Goal: Find specific page/section: Find specific page/section

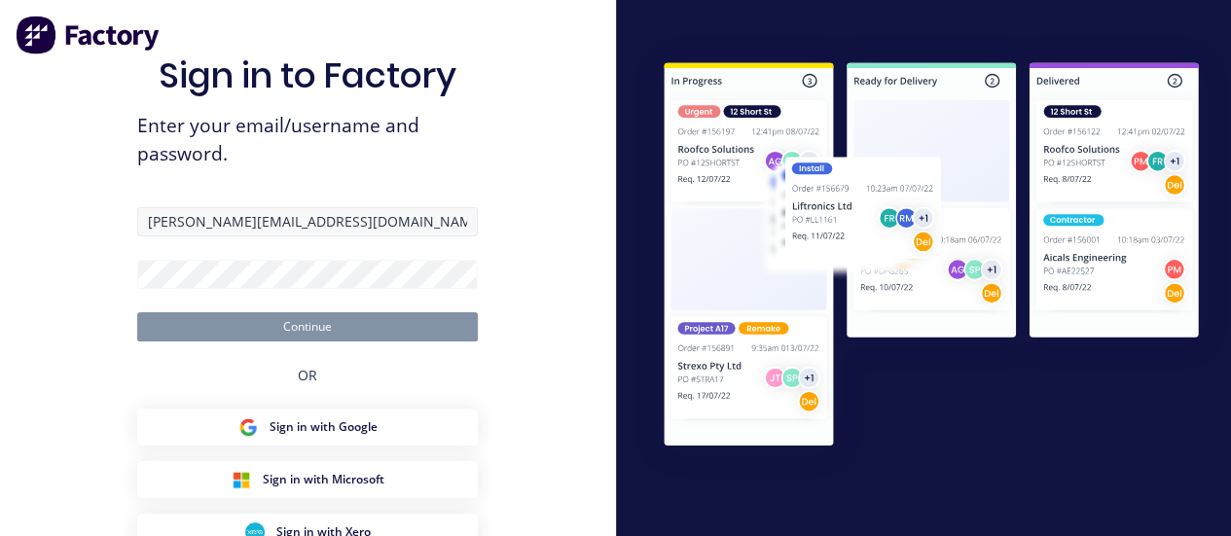
type input "[PERSON_NAME][EMAIL_ADDRESS][DOMAIN_NAME]"
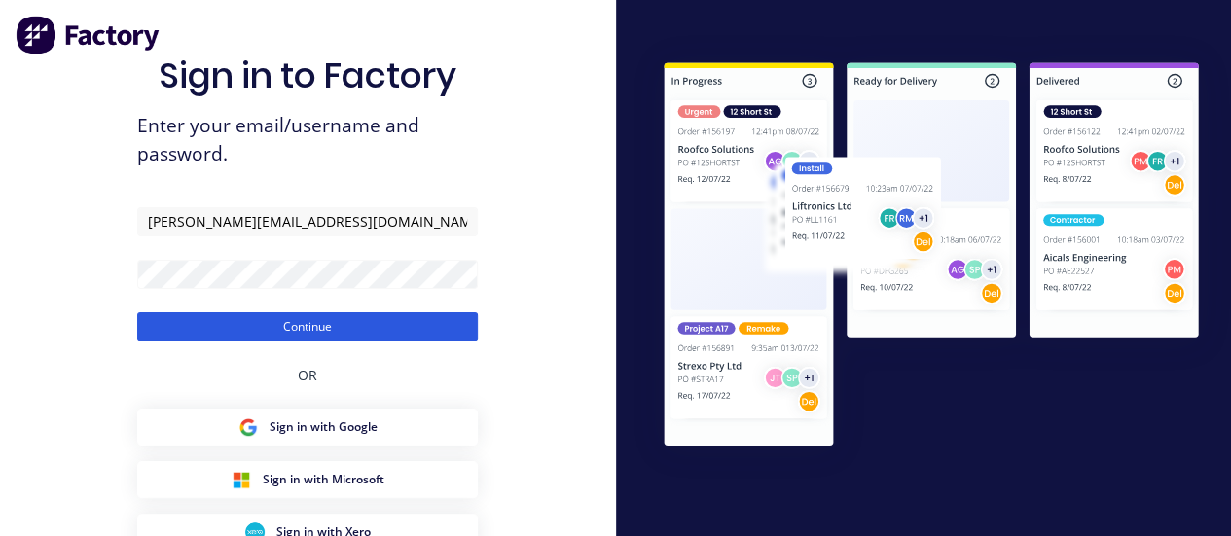
click at [311, 324] on button "Continue" at bounding box center [307, 326] width 341 height 29
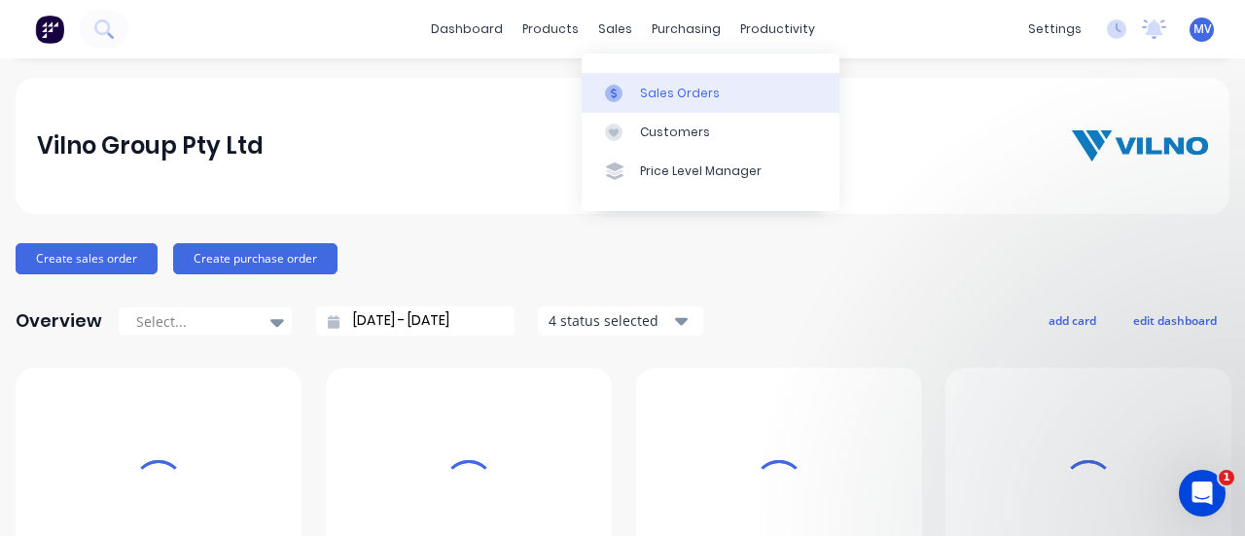
click at [648, 87] on div "Sales Orders" at bounding box center [680, 94] width 80 height 18
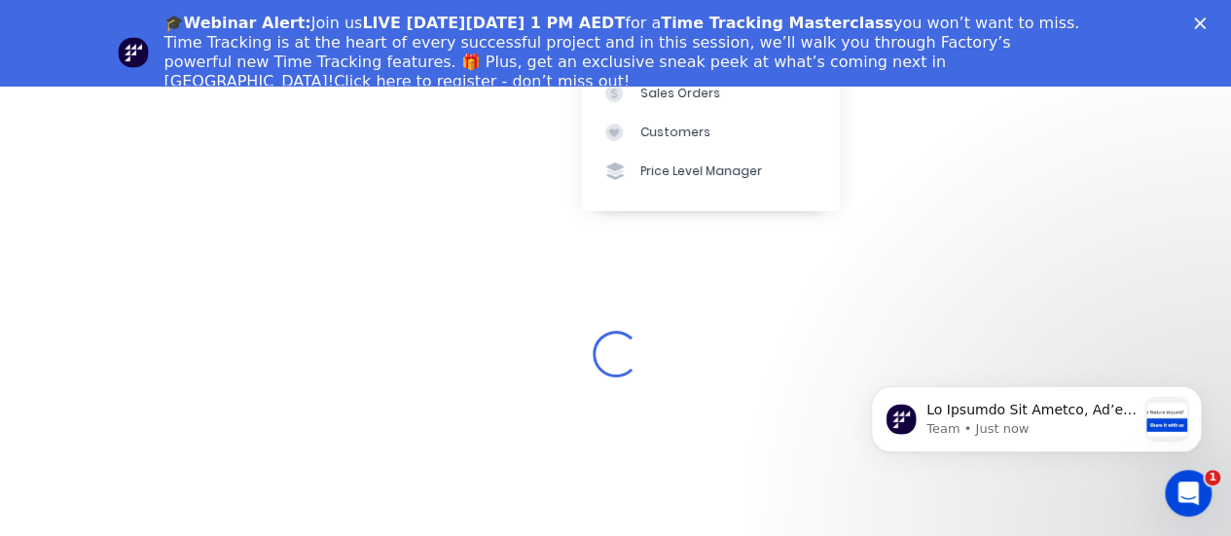
click at [1206, 19] on icon "Close" at bounding box center [1200, 24] width 12 height 12
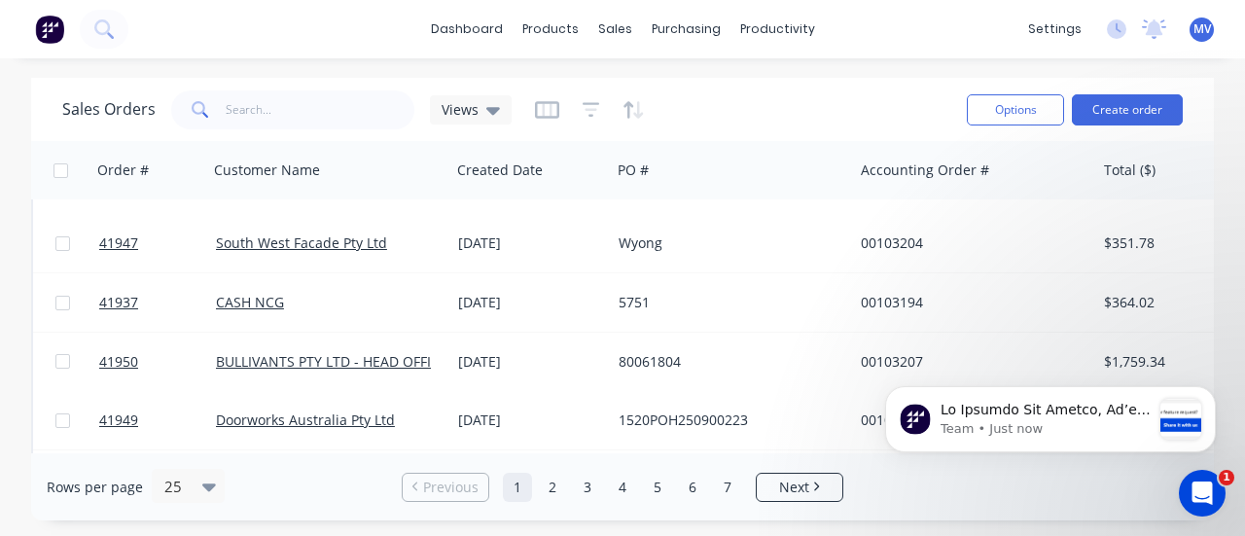
scroll to position [1231, 0]
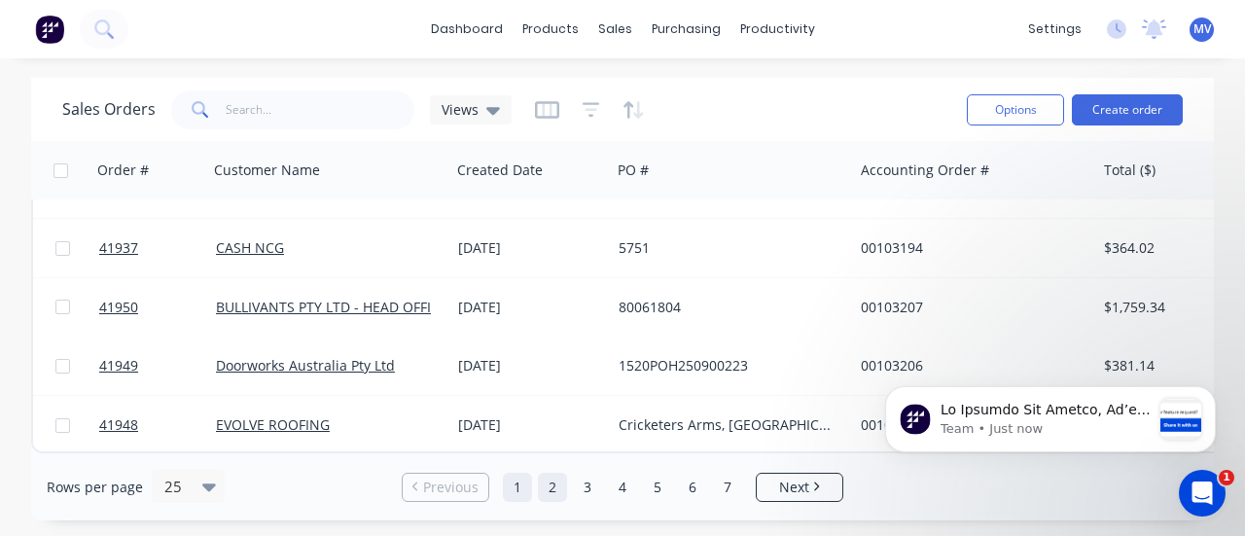
click at [550, 483] on link "2" at bounding box center [552, 487] width 29 height 29
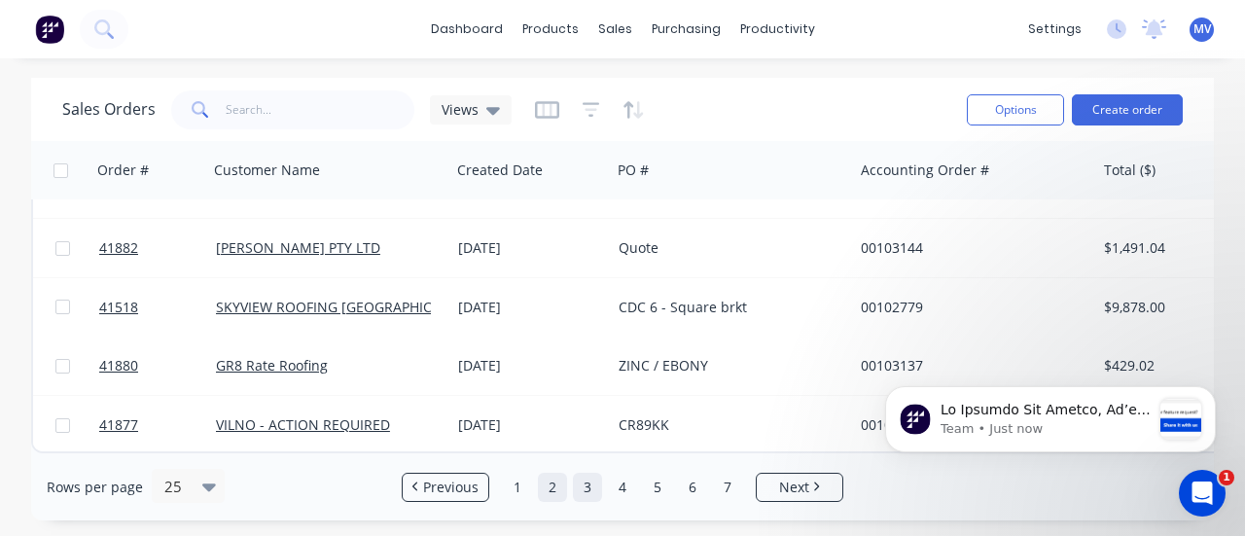
click at [590, 486] on link "3" at bounding box center [587, 487] width 29 height 29
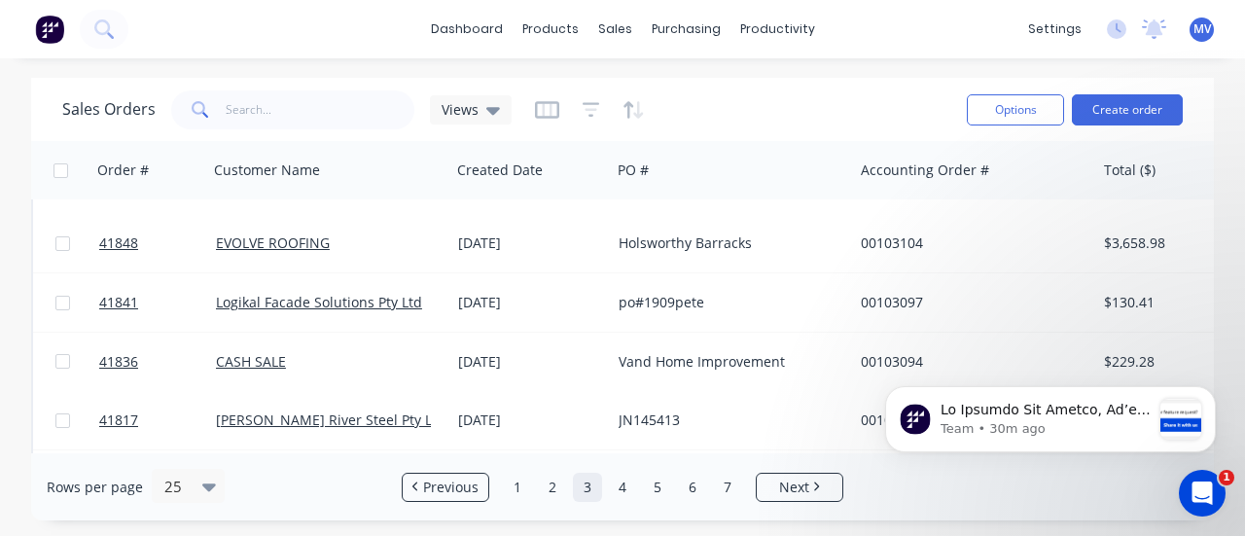
scroll to position [0, 0]
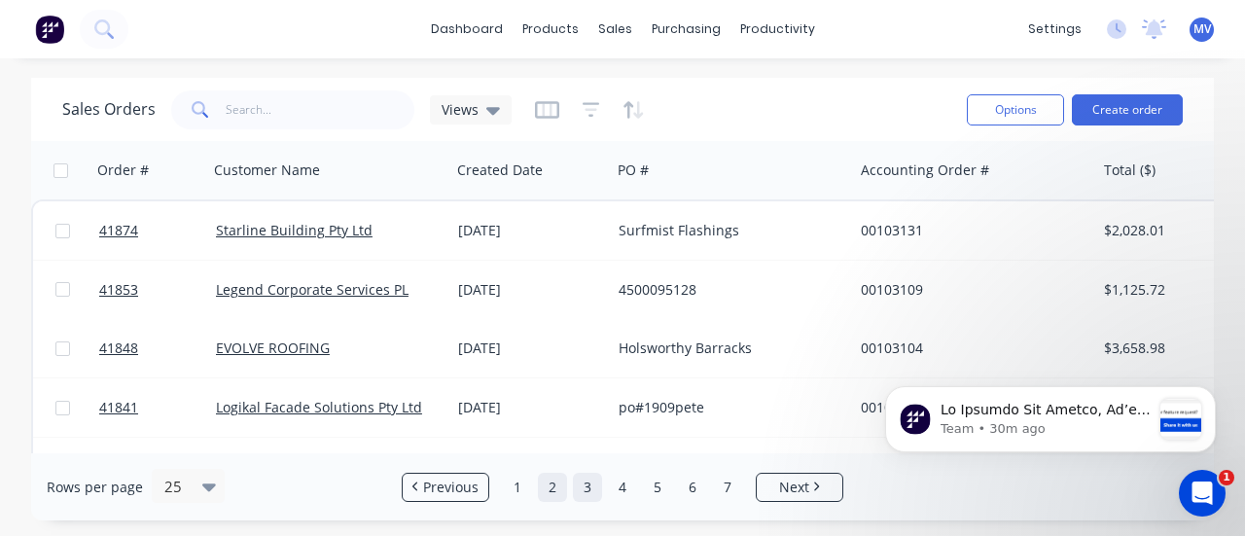
click at [543, 489] on link "2" at bounding box center [552, 487] width 29 height 29
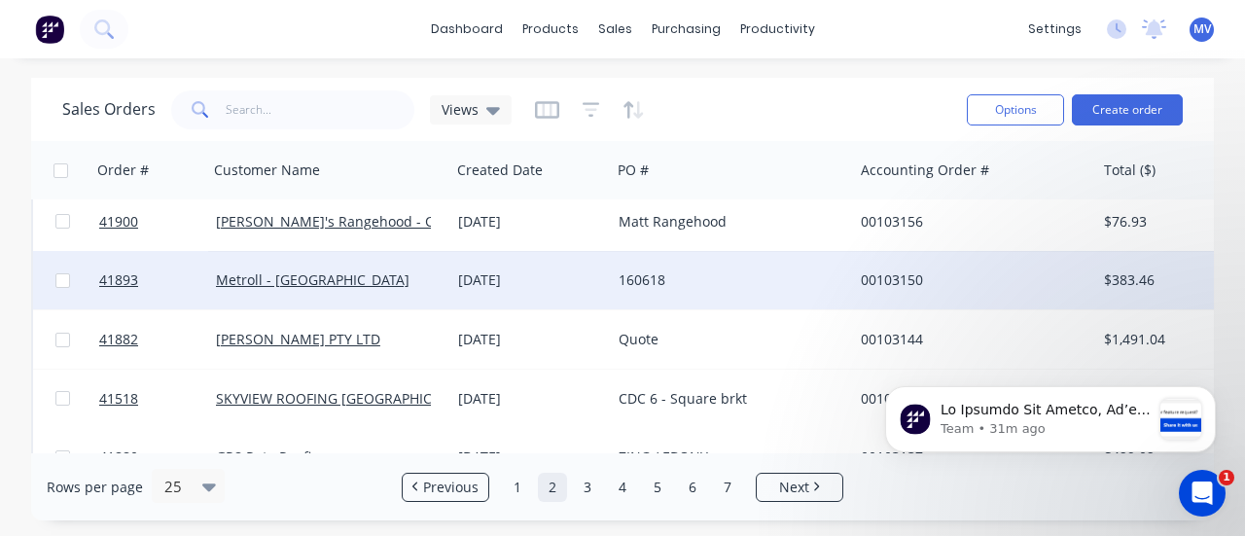
scroll to position [1231, 0]
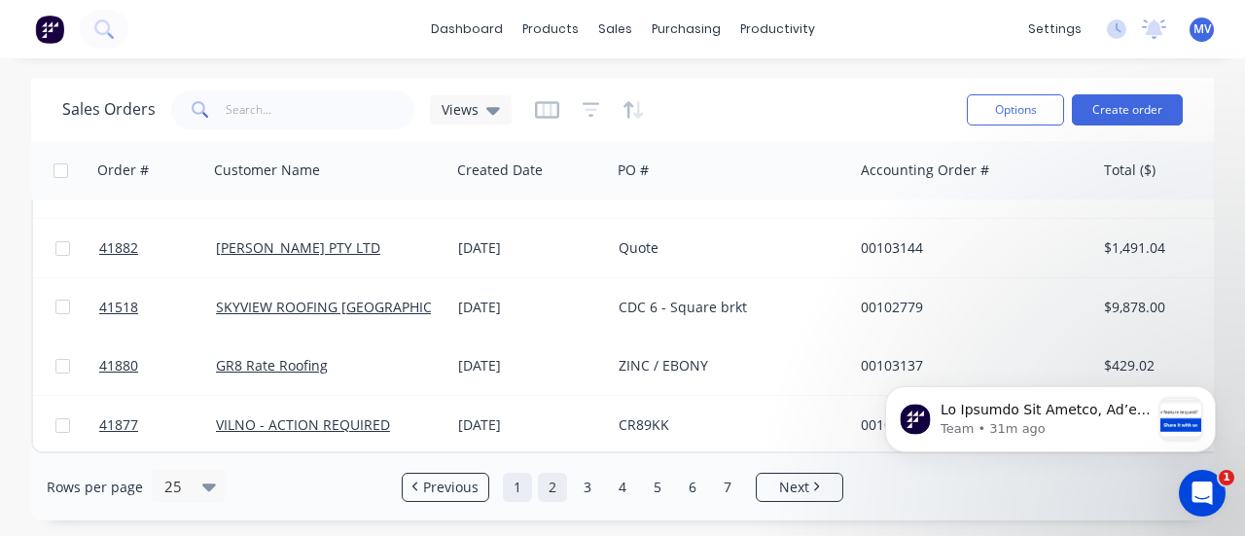
click at [525, 480] on link "1" at bounding box center [517, 487] width 29 height 29
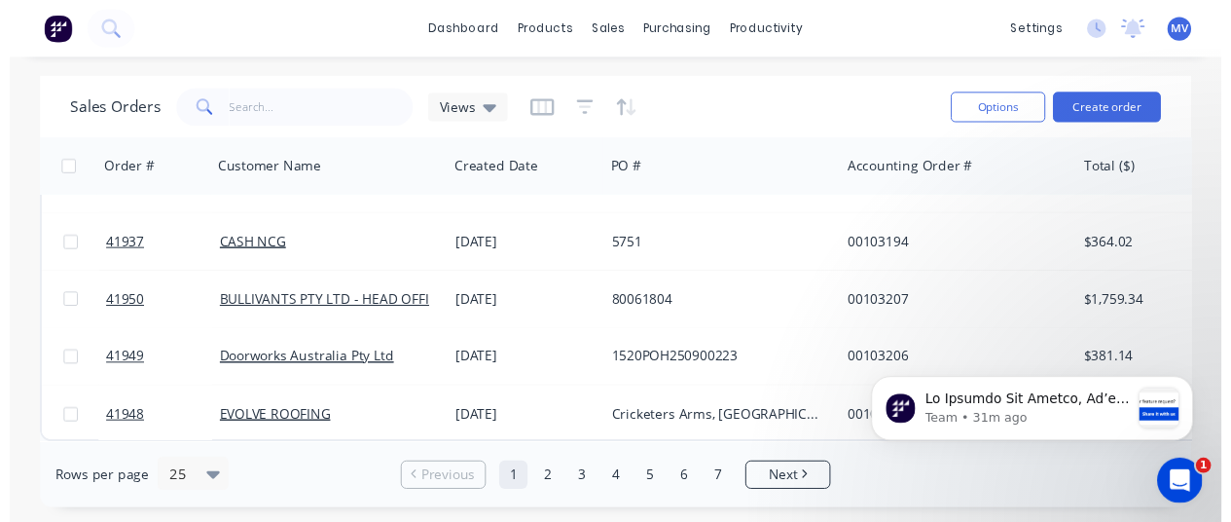
scroll to position [1135, 0]
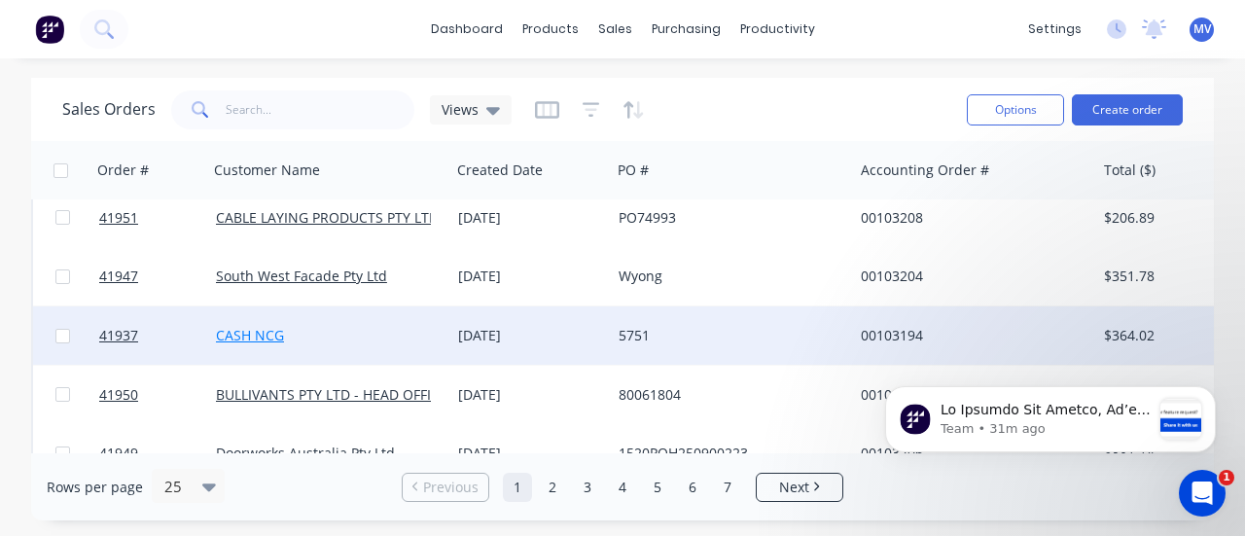
click at [269, 331] on link "CASH NCG" at bounding box center [250, 335] width 68 height 18
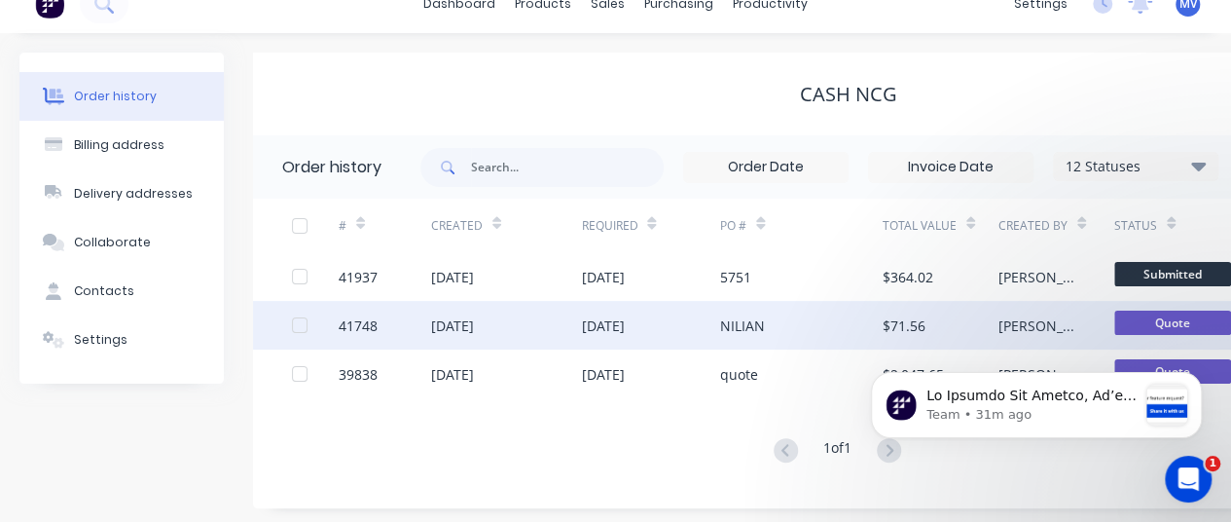
scroll to position [31, 0]
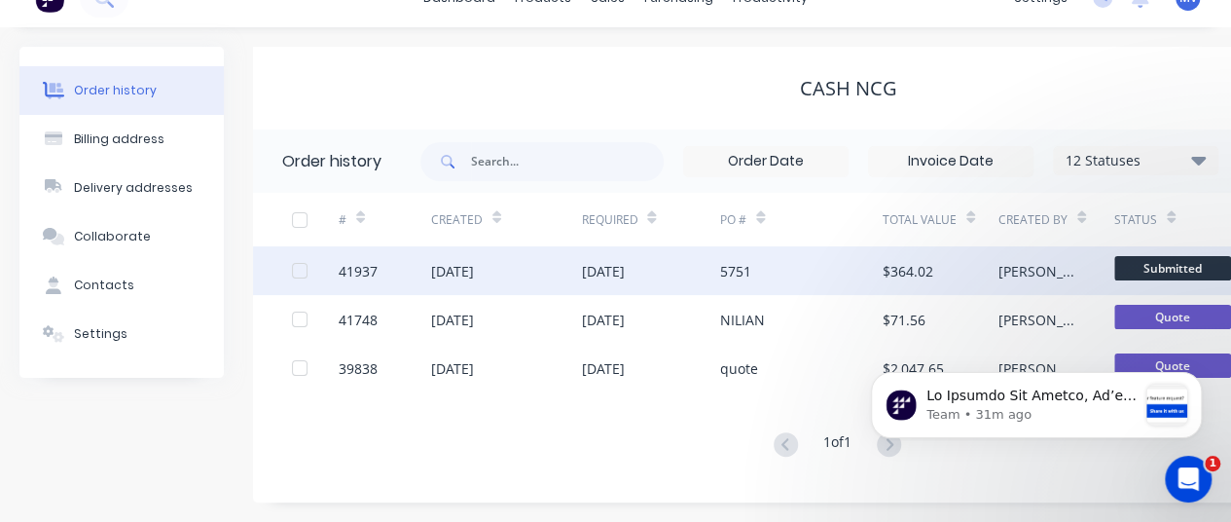
click at [452, 271] on div "[DATE]" at bounding box center [452, 271] width 43 height 20
